Goal: Task Accomplishment & Management: Manage account settings

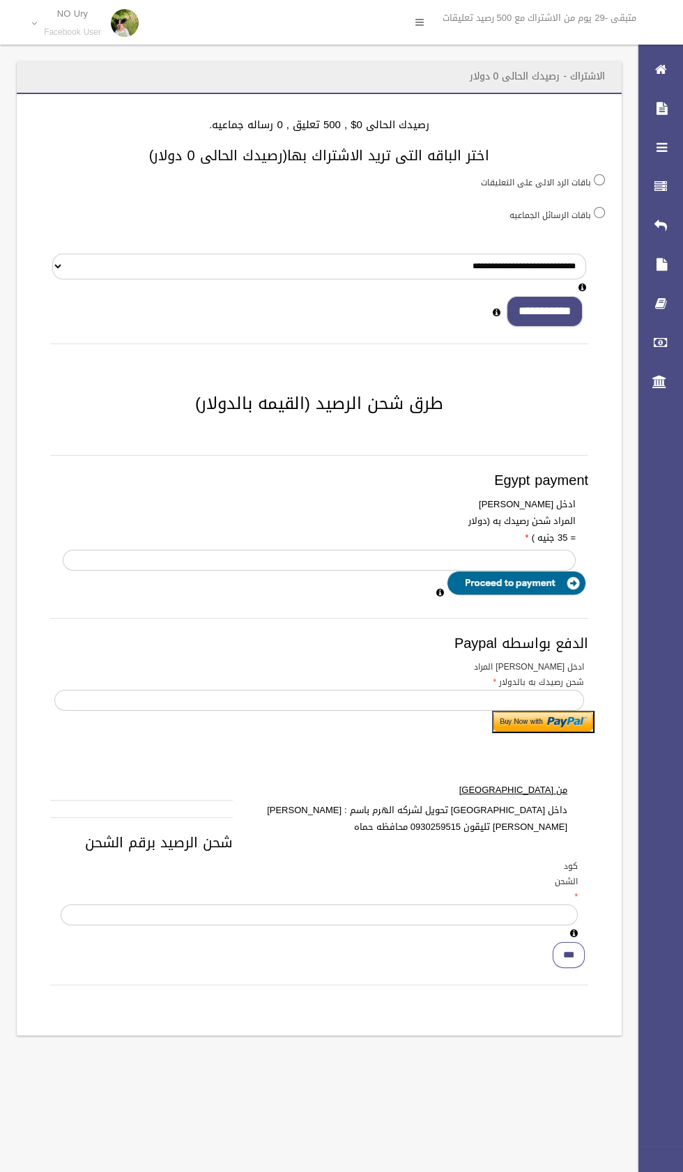
click at [559, 313] on input "**********" at bounding box center [544, 311] width 76 height 31
type input "*"
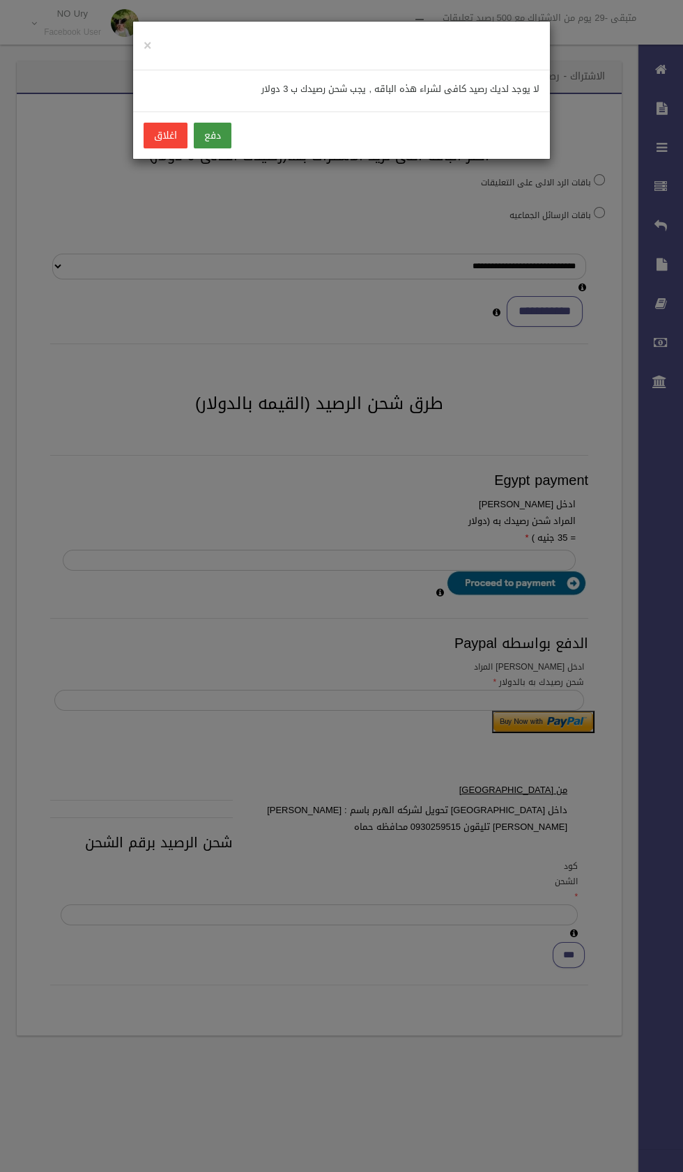
click at [208, 134] on button "دفع" at bounding box center [213, 136] width 38 height 26
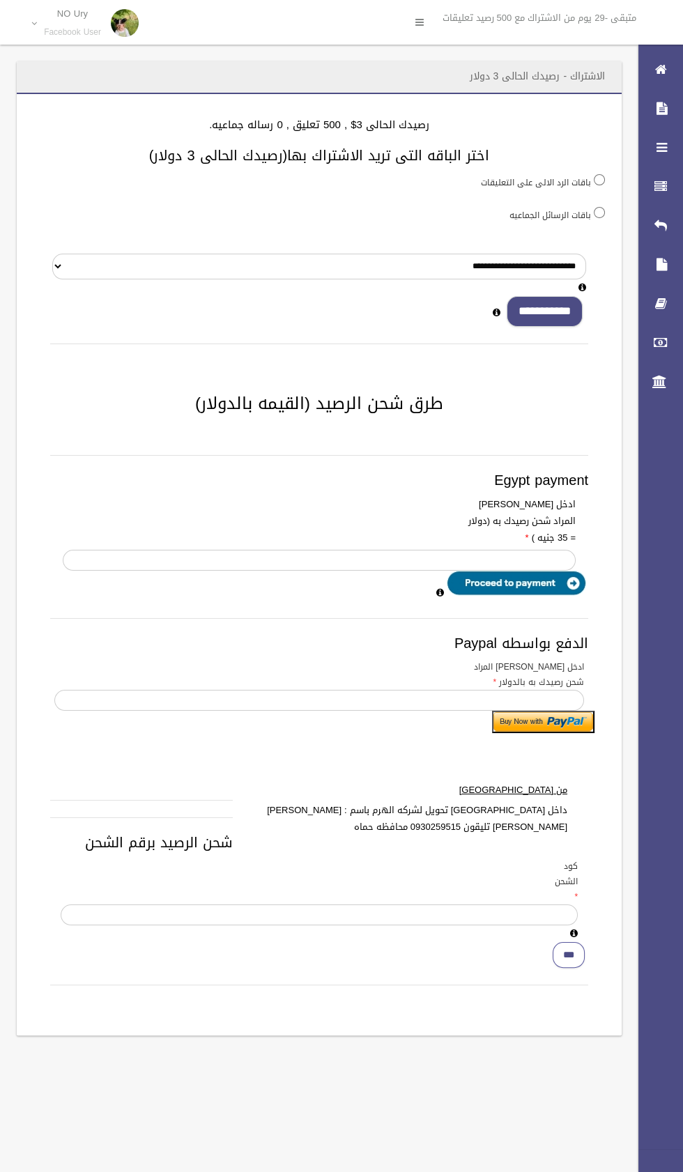
click at [552, 316] on input "**********" at bounding box center [544, 311] width 76 height 31
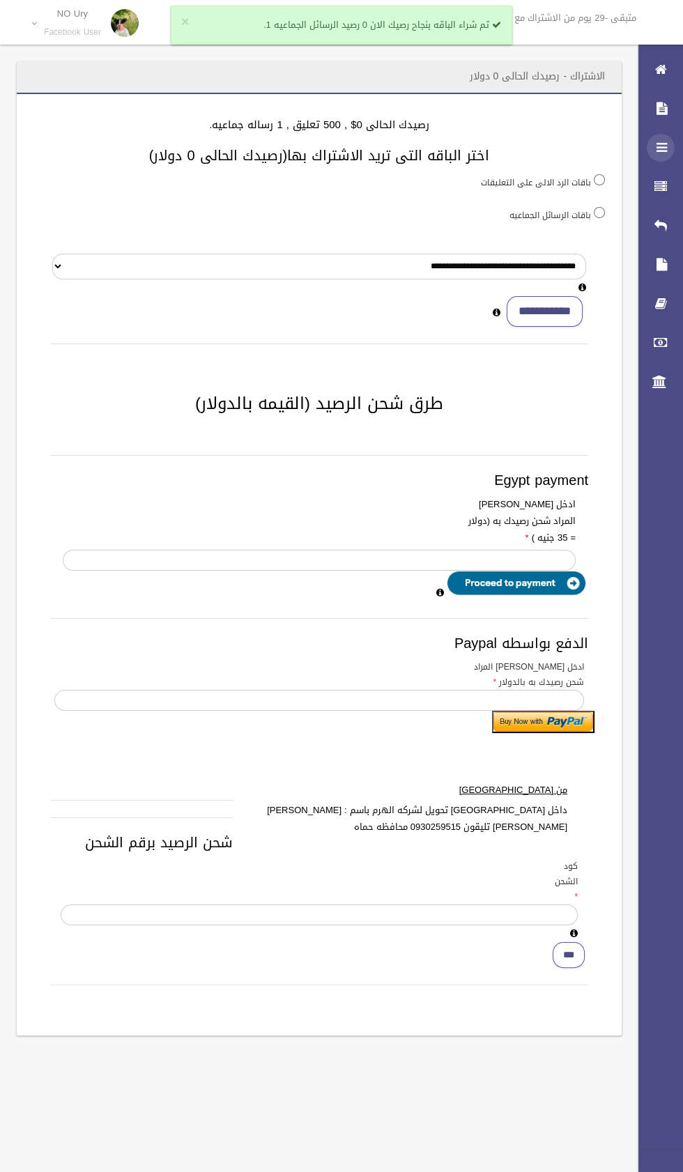
click at [658, 151] on icon at bounding box center [660, 148] width 13 height 28
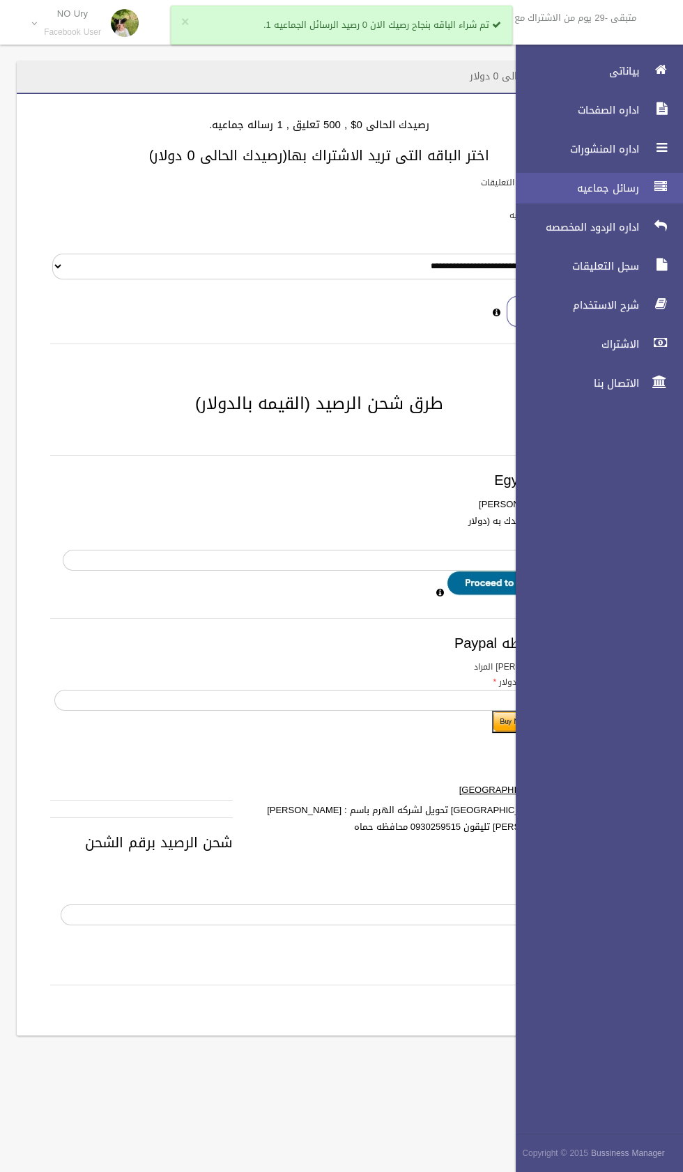
click at [578, 187] on span "رسائل جماعيه" at bounding box center [573, 188] width 139 height 14
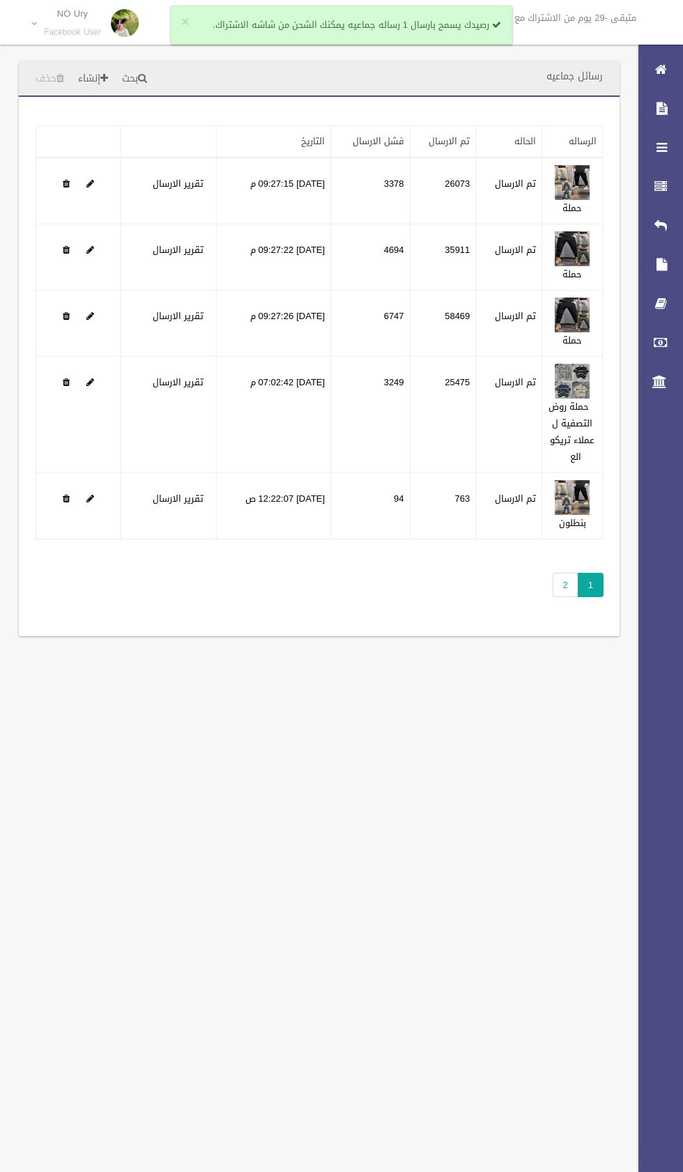
click at [590, 582] on span "1" at bounding box center [590, 585] width 26 height 24
click at [565, 582] on link "2" at bounding box center [565, 585] width 26 height 24
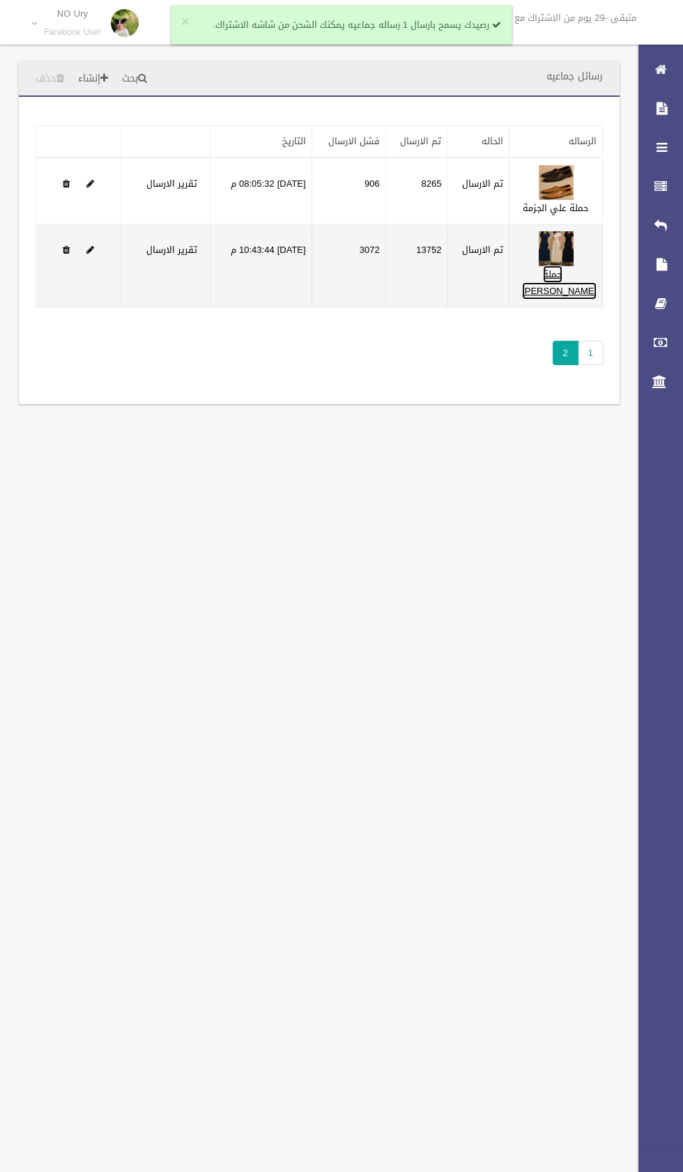
click at [566, 295] on link "حملة علي راتا" at bounding box center [559, 282] width 75 height 34
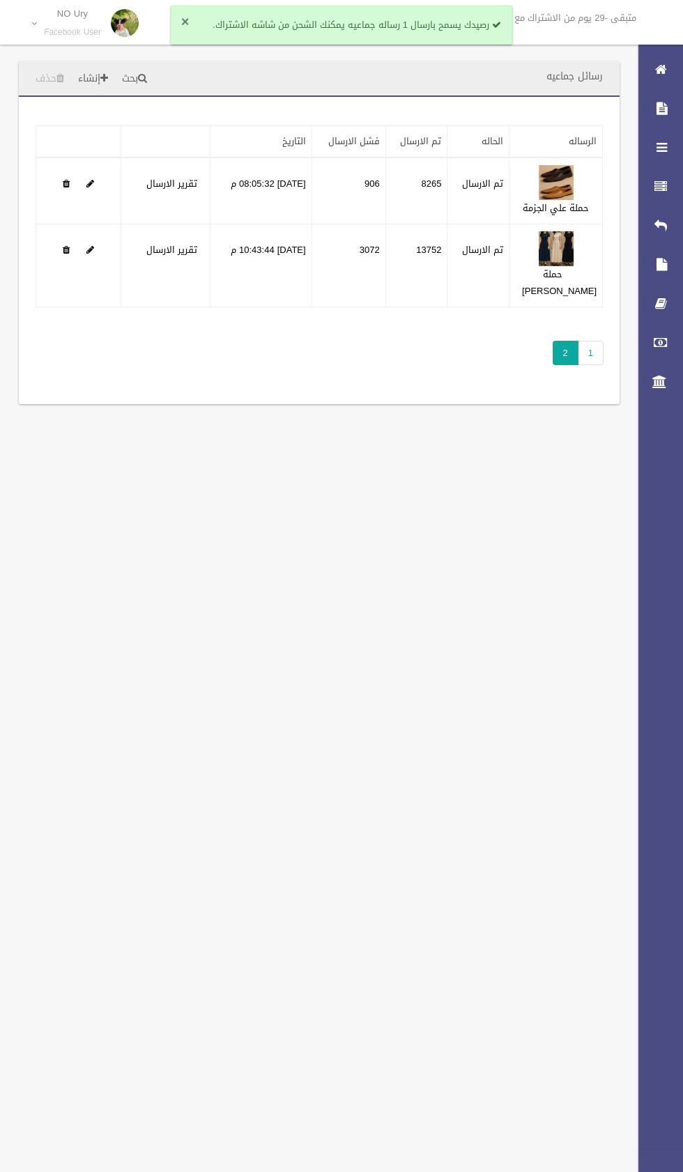
click at [184, 21] on button "×" at bounding box center [185, 22] width 8 height 14
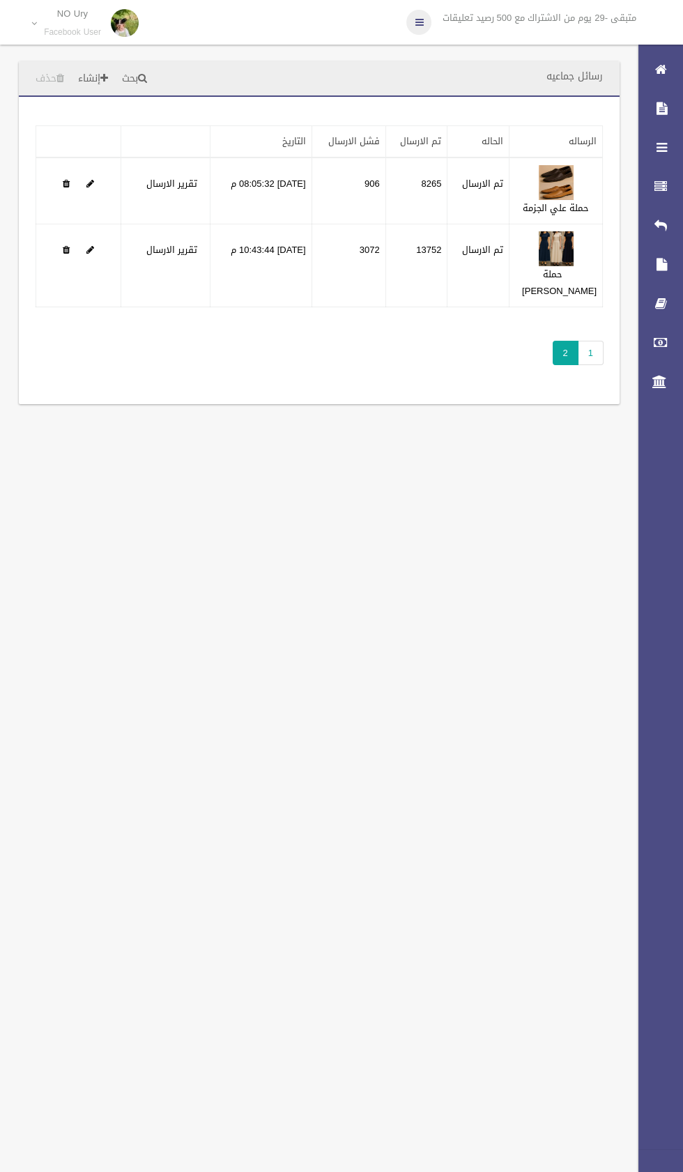
click at [414, 16] on icon at bounding box center [418, 22] width 8 height 24
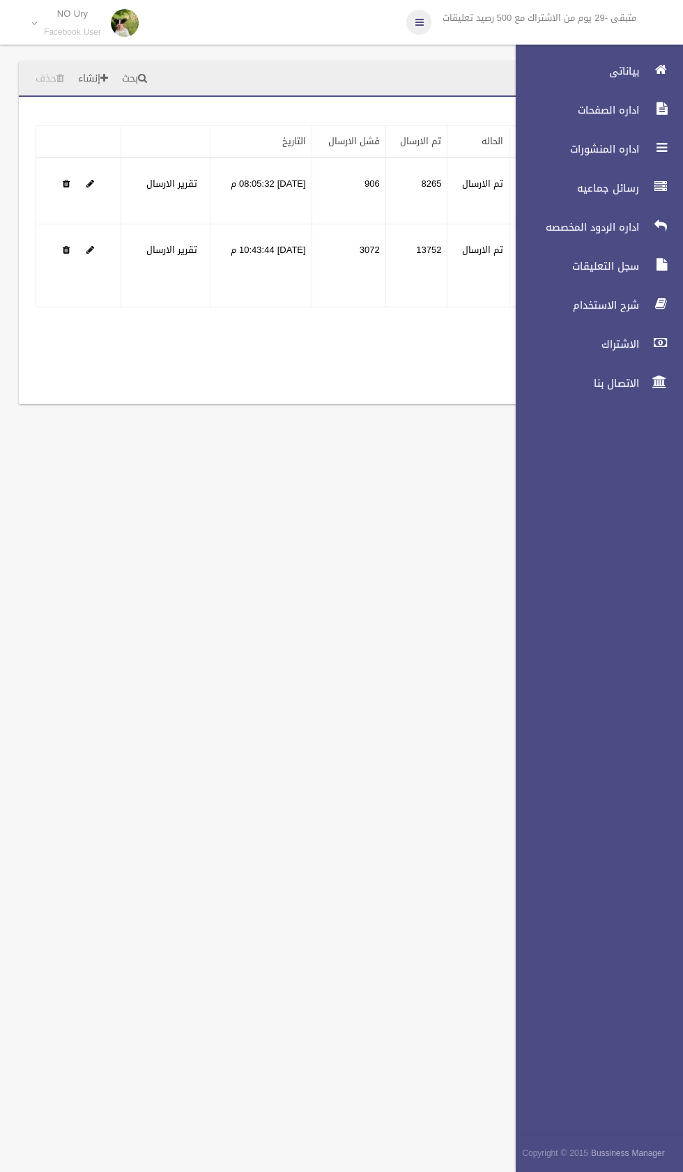
click at [414, 22] on icon at bounding box center [418, 22] width 8 height 24
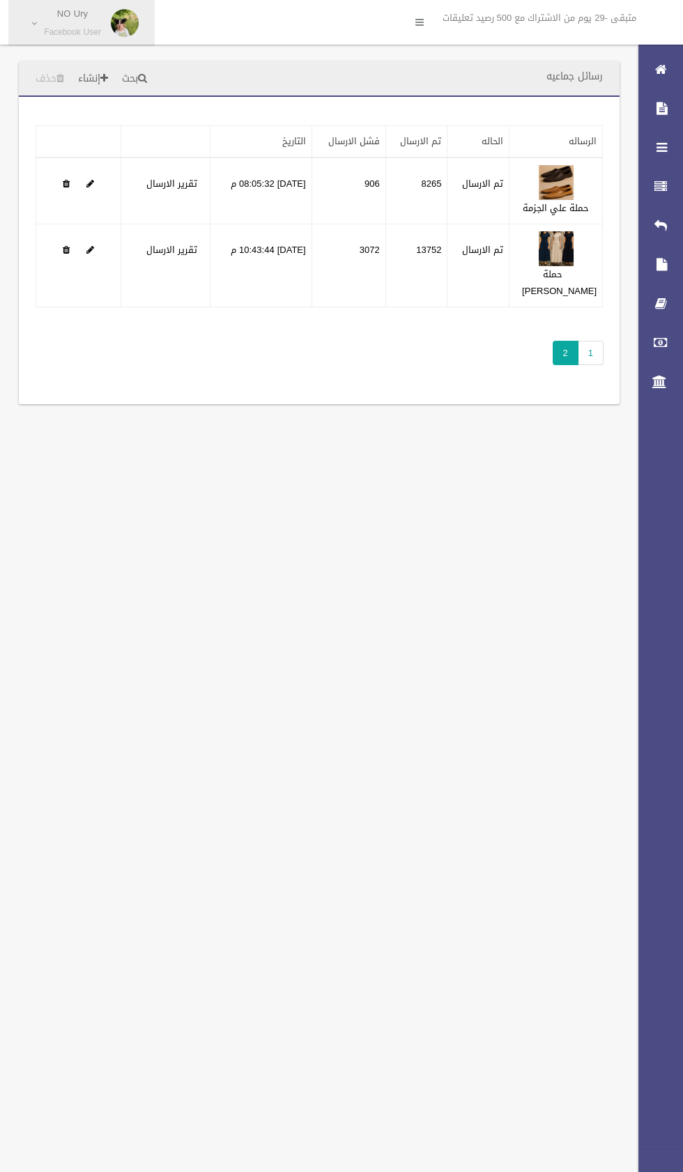
click at [45, 17] on p "NO Ury" at bounding box center [72, 13] width 57 height 10
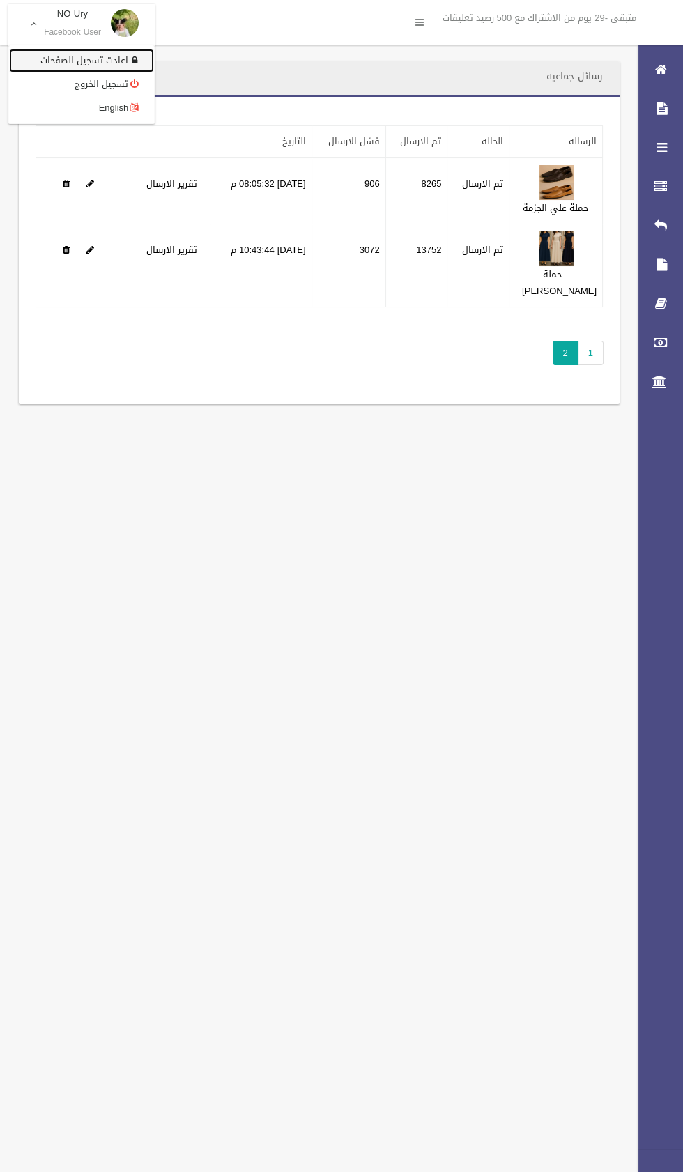
click at [75, 60] on link "اعادت تسجيل الصفحات" at bounding box center [81, 61] width 145 height 24
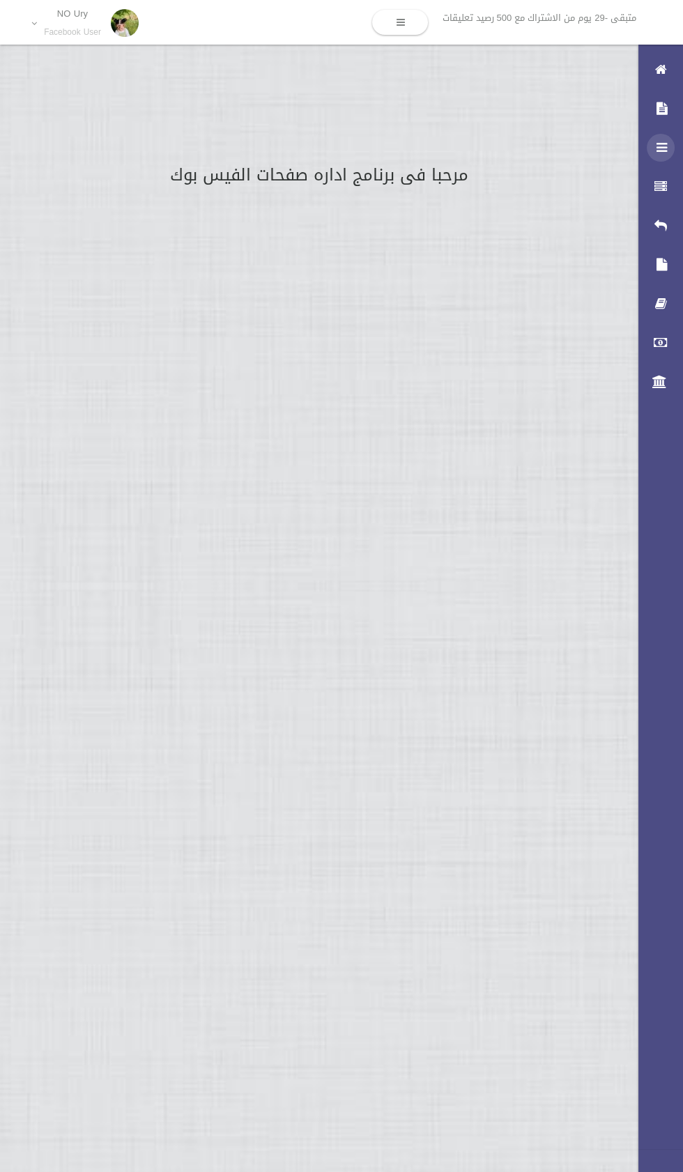
click at [660, 155] on icon at bounding box center [660, 148] width 13 height 28
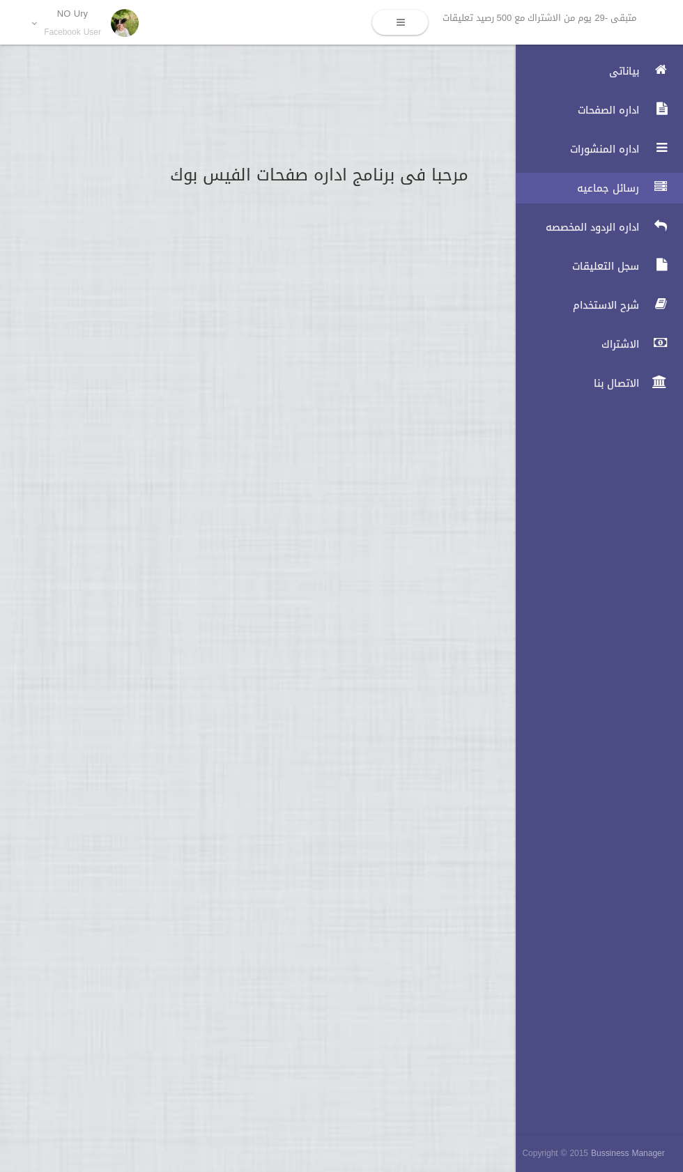
click at [570, 187] on span "رسائل جماعيه" at bounding box center [573, 188] width 139 height 14
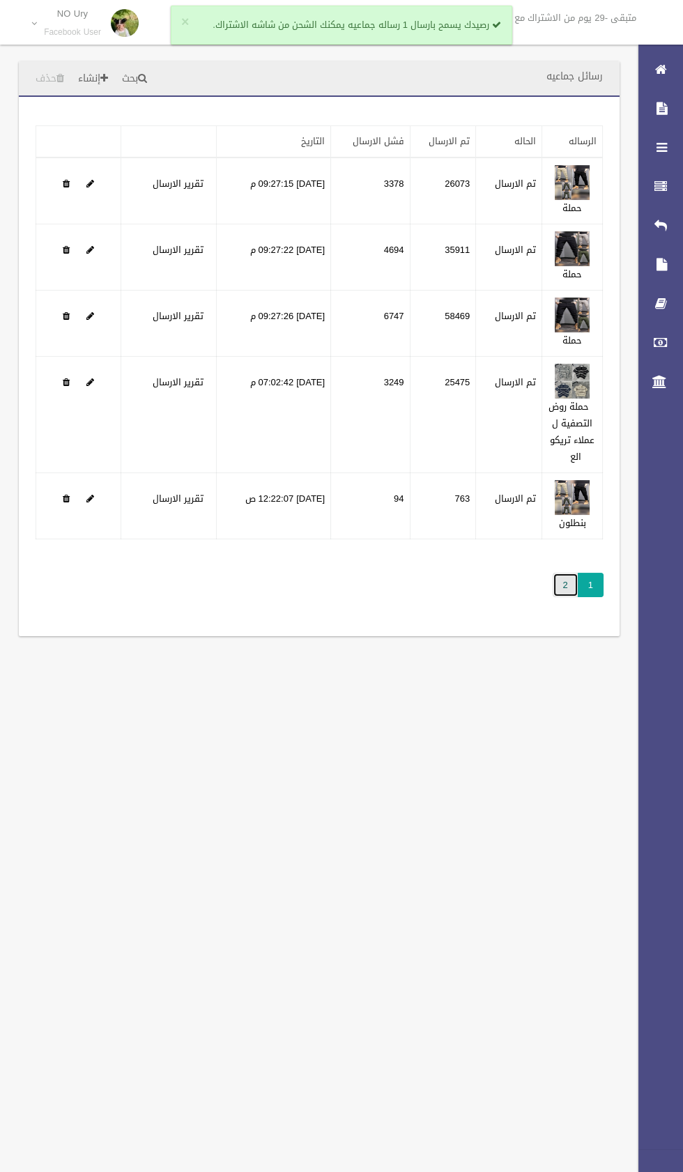
click at [565, 582] on link "2" at bounding box center [565, 585] width 26 height 24
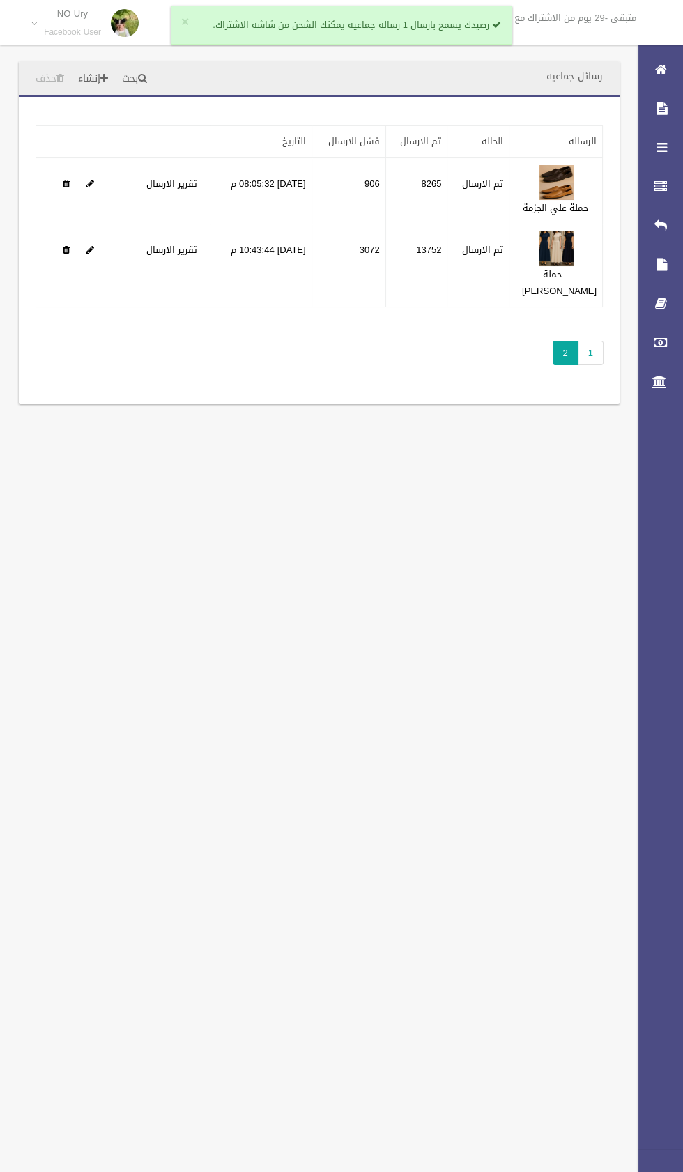
click at [34, 23] on link "NO Ury Facebook User" at bounding box center [81, 23] width 146 height 46
click at [55, 65] on link "اعادت تسجيل الصفحات" at bounding box center [81, 61] width 145 height 24
